Goal: Task Accomplishment & Management: Complete application form

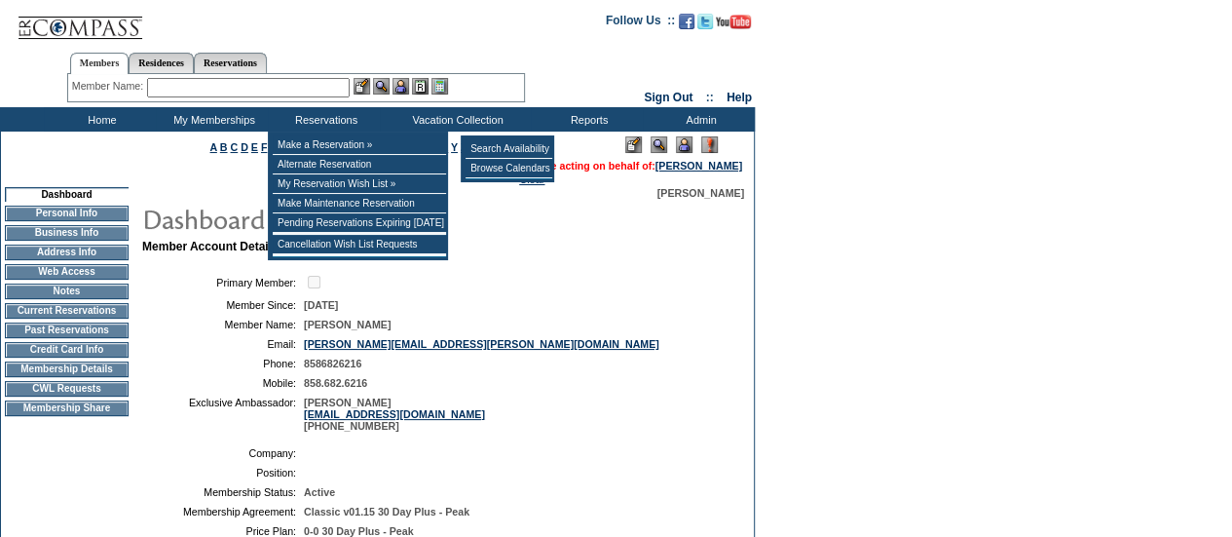
click at [475, 159] on td "Browse Calendars" at bounding box center [509, 168] width 87 height 19
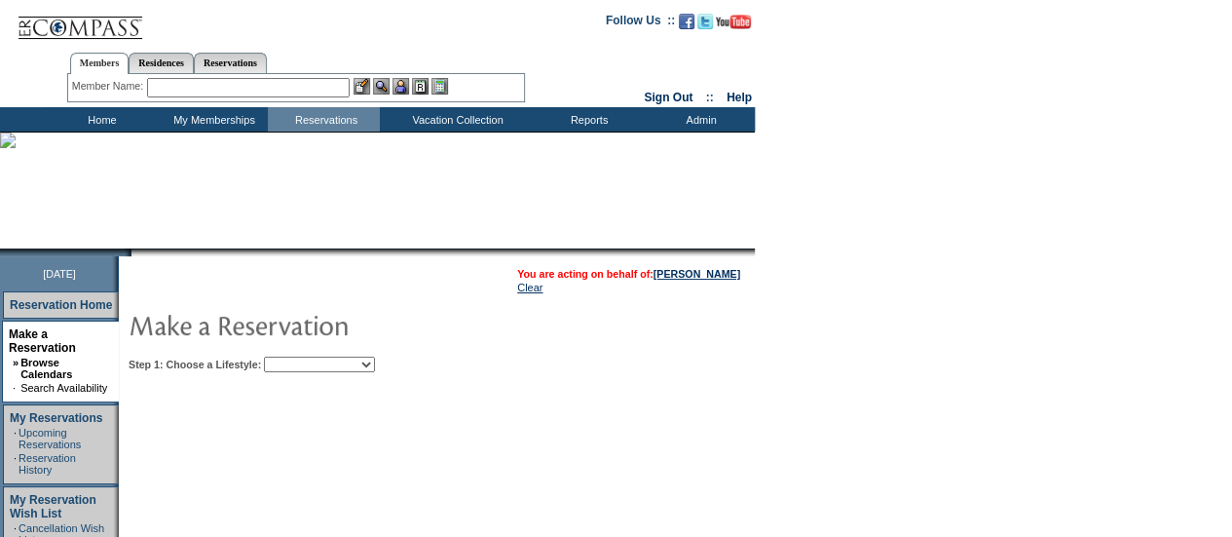
click at [361, 370] on select "Beach Leisure Metropolitan Mountain OIAL for Adventure OIAL for Couples OIAL fo…" at bounding box center [319, 365] width 111 height 16
select select "Mountain"
click at [297, 357] on select "Beach Leisure Metropolitan Mountain OIAL for Adventure OIAL for Couples OIAL fo…" at bounding box center [319, 365] width 111 height 16
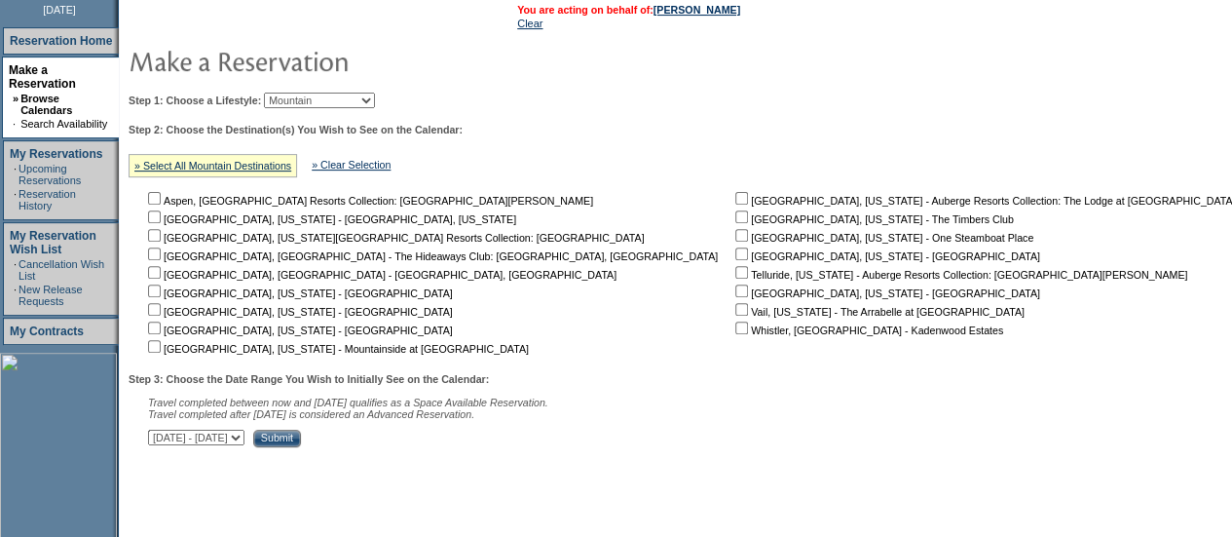
scroll to position [263, 0]
click at [161, 313] on input "checkbox" at bounding box center [154, 310] width 13 height 13
checkbox input "true"
click at [301, 439] on input "Submit" at bounding box center [277, 440] width 48 height 18
